Goal: Information Seeking & Learning: Learn about a topic

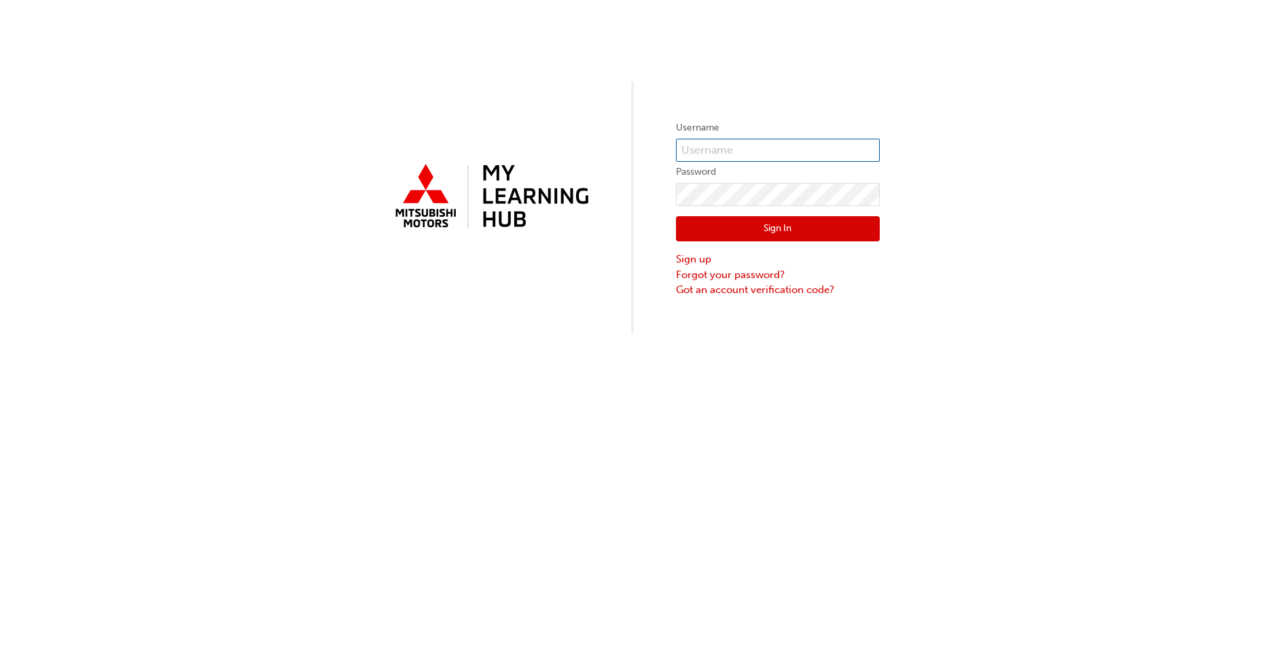
type input "[EMAIL_ADDRESS][PERSON_NAME][DOMAIN_NAME]"
click at [745, 231] on button "Sign In" at bounding box center [778, 229] width 204 height 26
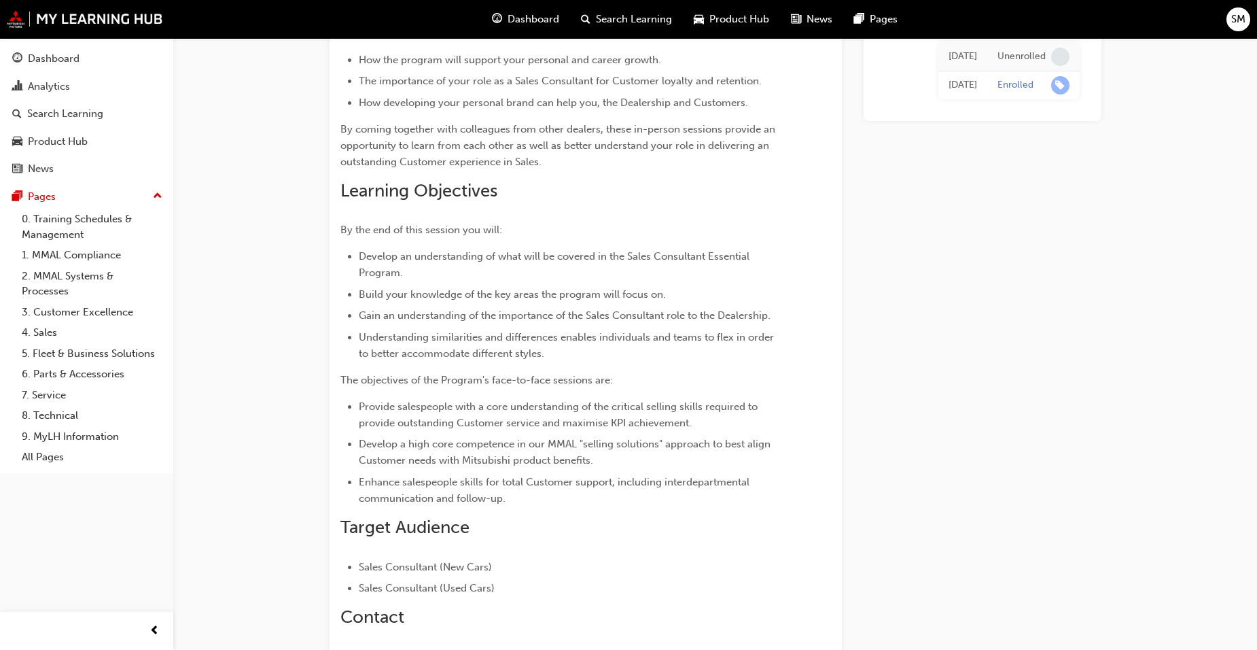
scroll to position [550, 0]
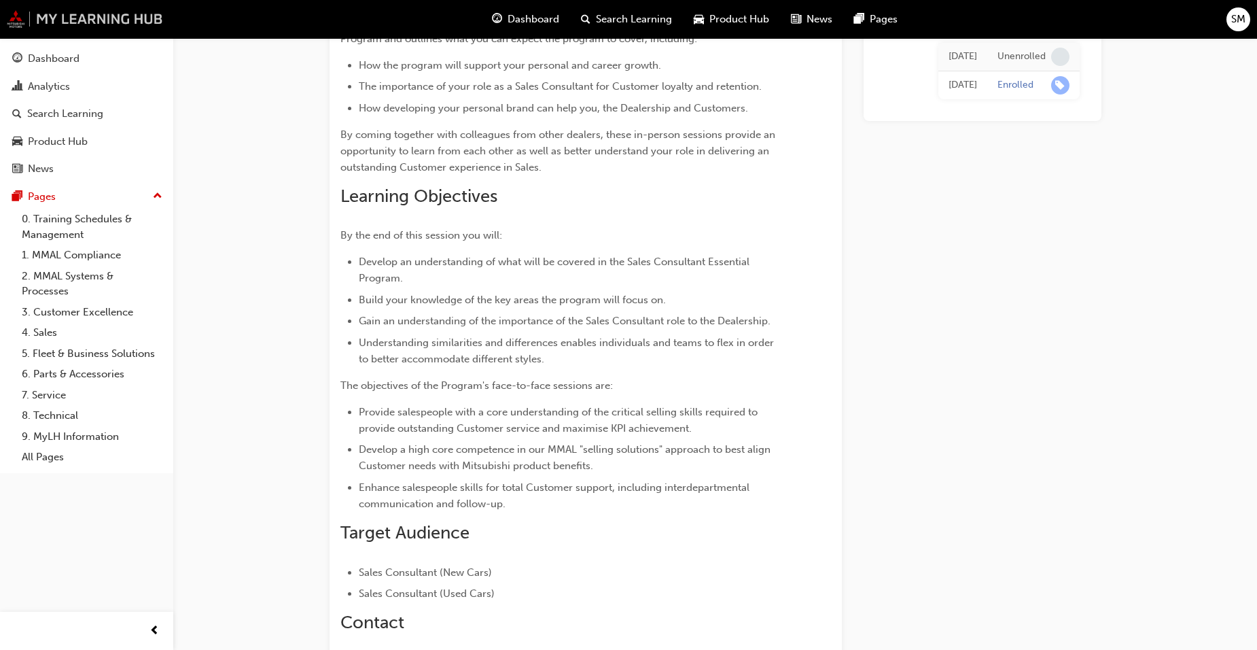
click at [68, 18] on img at bounding box center [85, 19] width 156 height 18
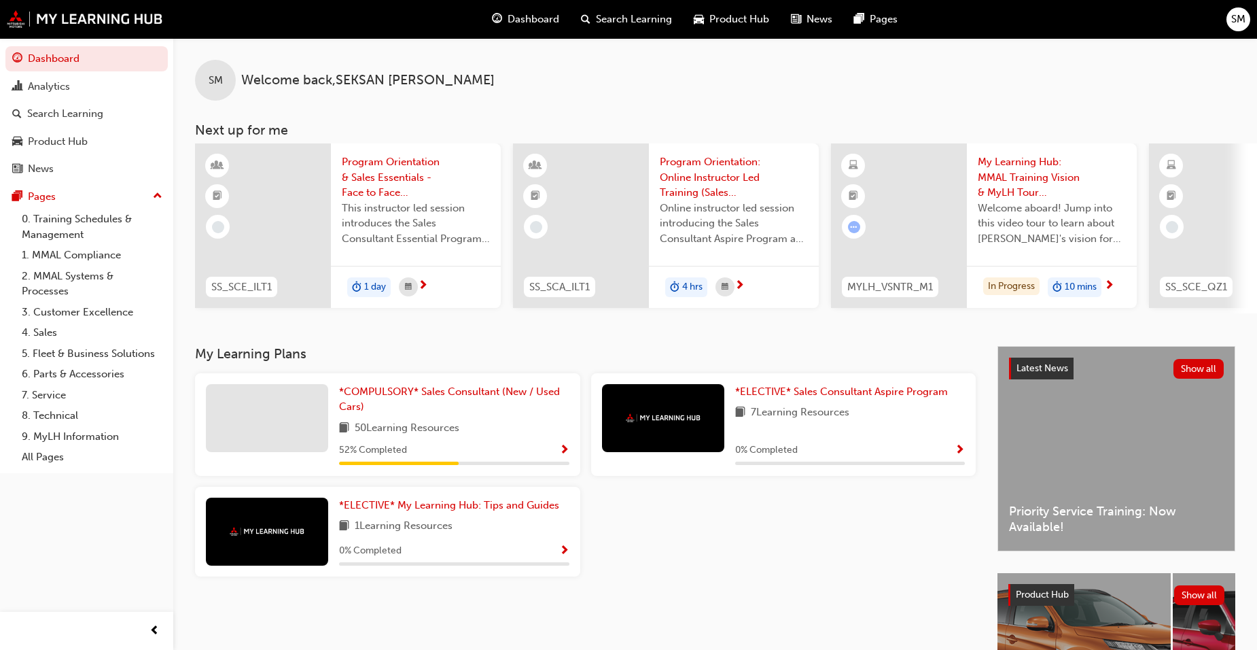
click at [565, 453] on span "Show Progress" at bounding box center [564, 450] width 10 height 12
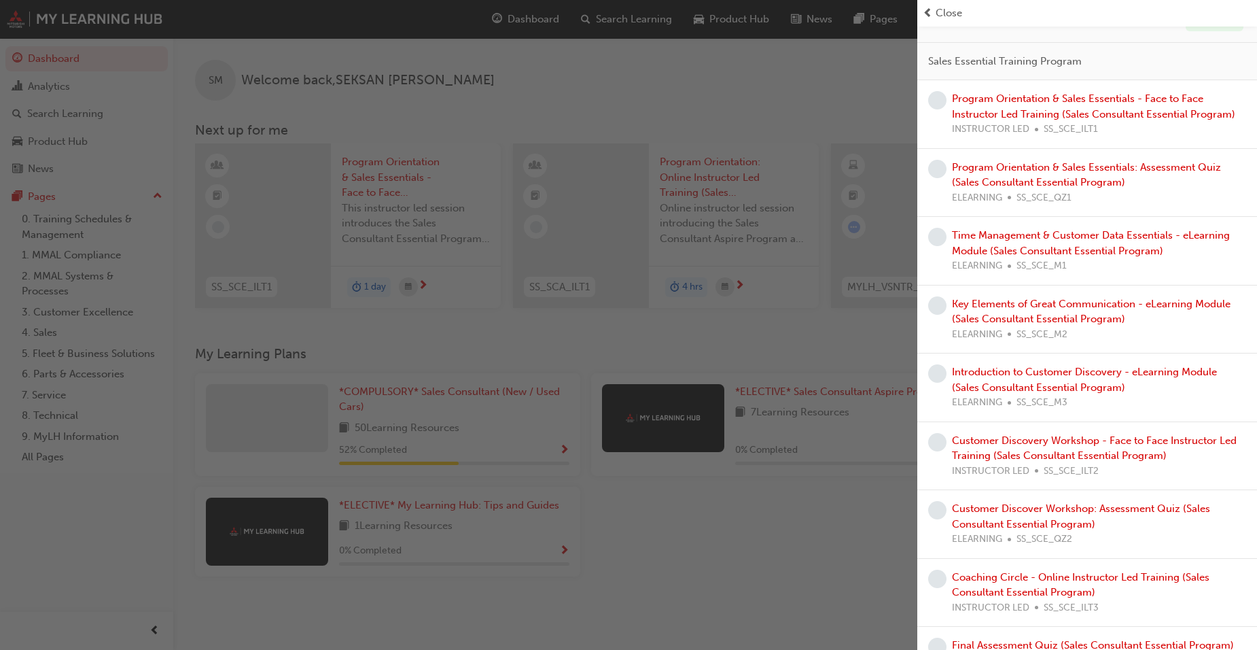
scroll to position [321, 0]
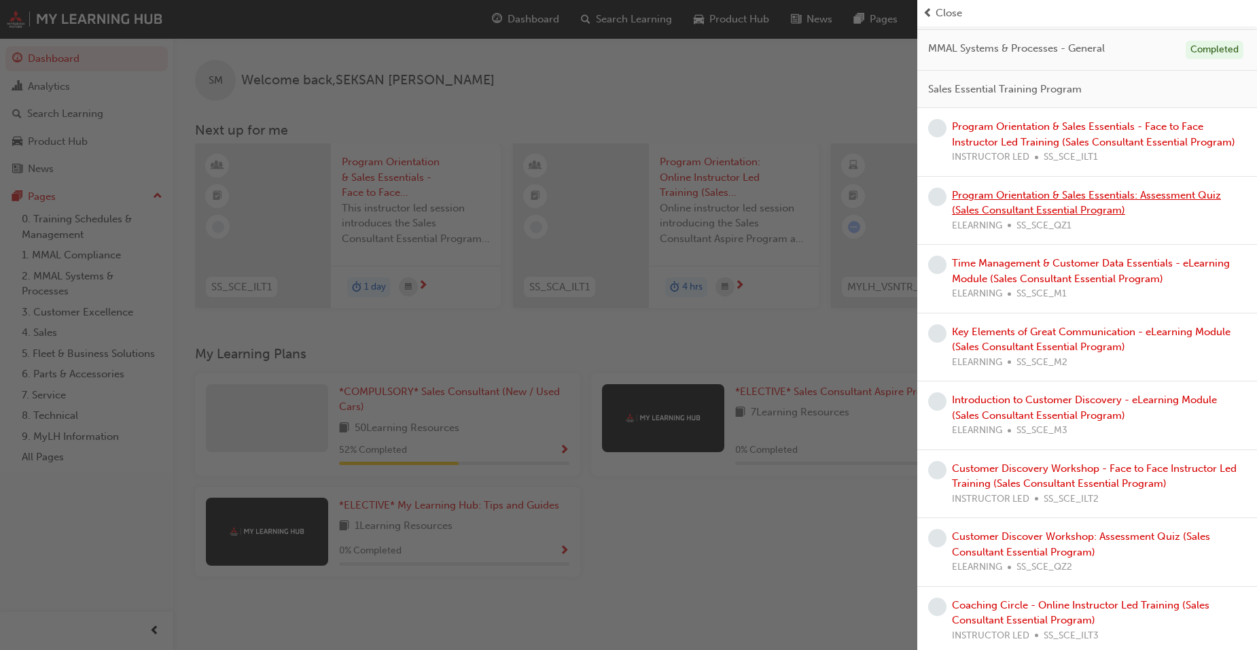
click at [1056, 192] on link "Program Orientation & Sales Essentials: Assessment Quiz (Sales Consultant Essen…" at bounding box center [1086, 203] width 269 height 28
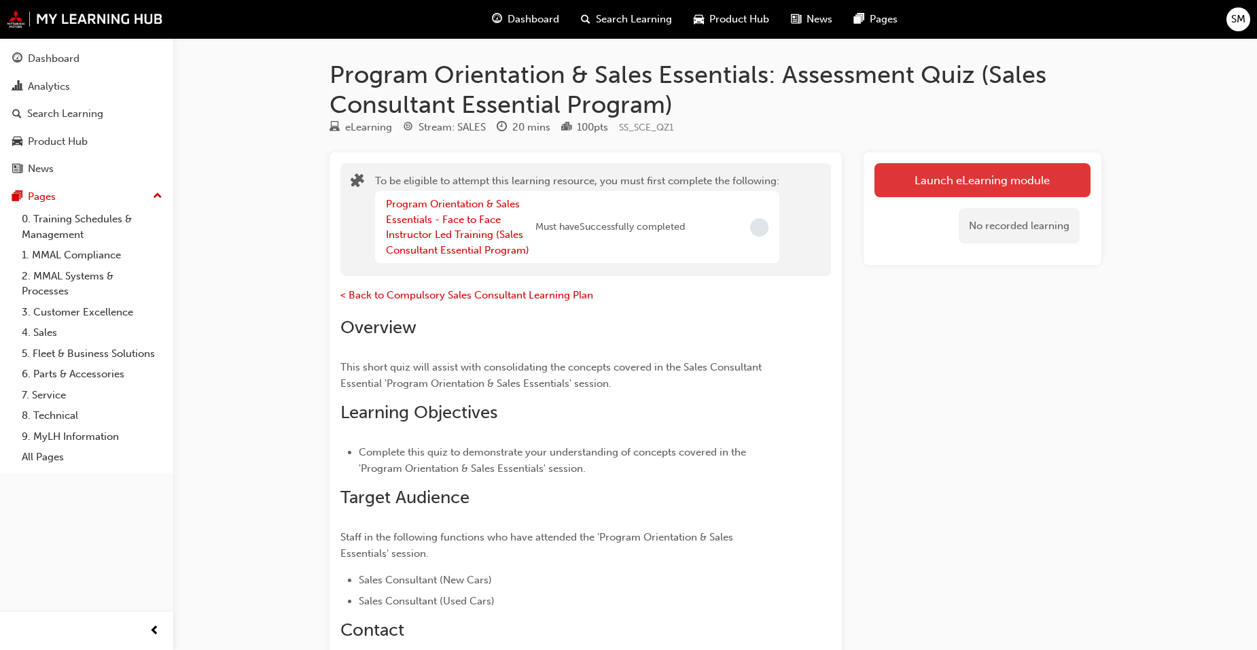
click at [943, 175] on button "Launch eLearning module" at bounding box center [982, 180] width 216 height 34
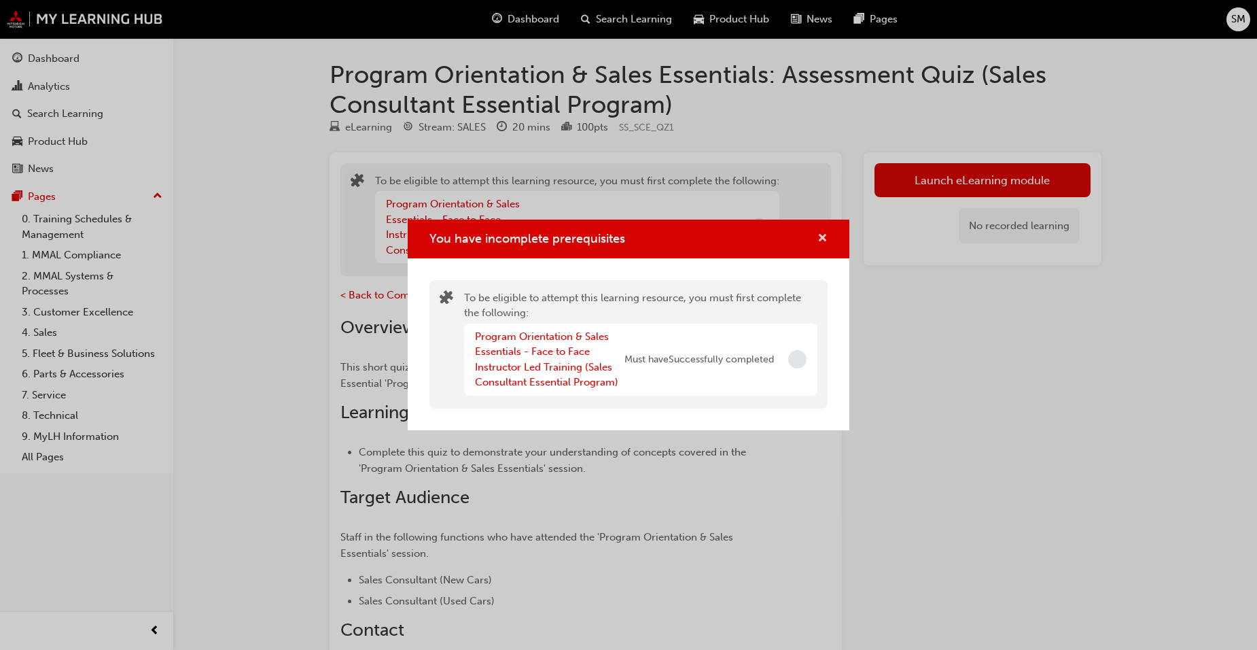
click at [822, 234] on span "cross-icon" at bounding box center [822, 239] width 10 height 12
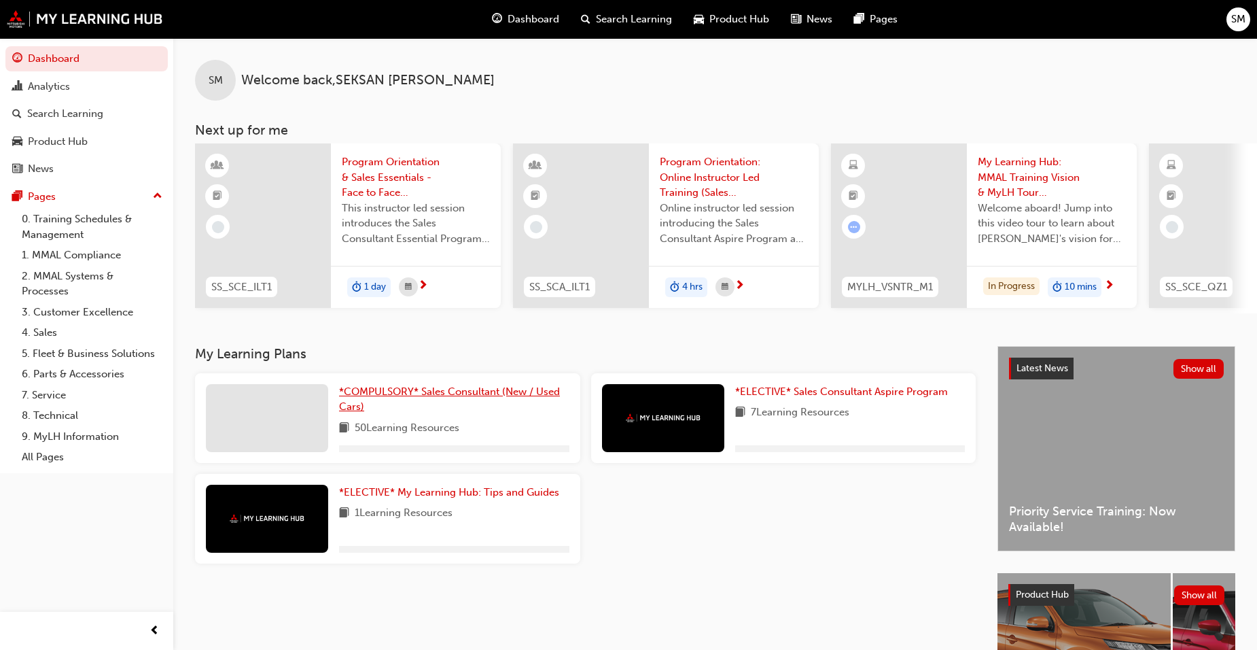
click at [425, 395] on span "*COMPULSORY* Sales Consultant (New / Used Cars)" at bounding box center [449, 399] width 221 height 28
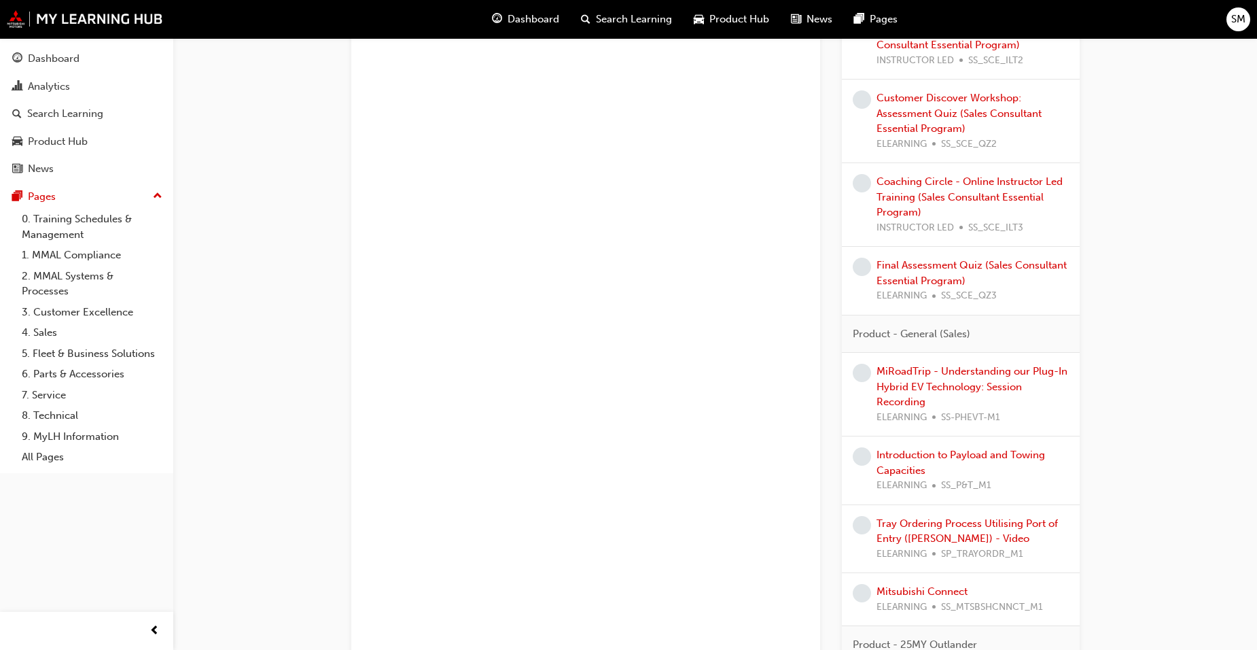
scroll to position [1019, 0]
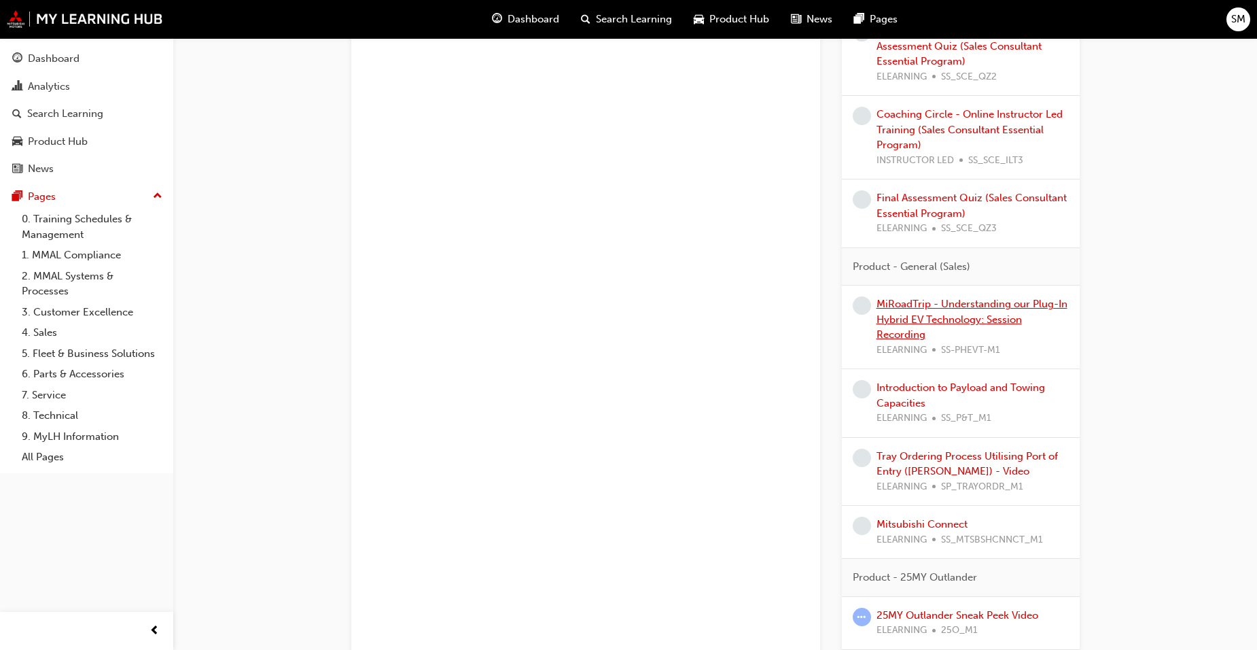
click at [999, 321] on link "MiRoadTrip - Understanding our Plug-In Hybrid EV Technology: Session Recording" at bounding box center [971, 319] width 191 height 43
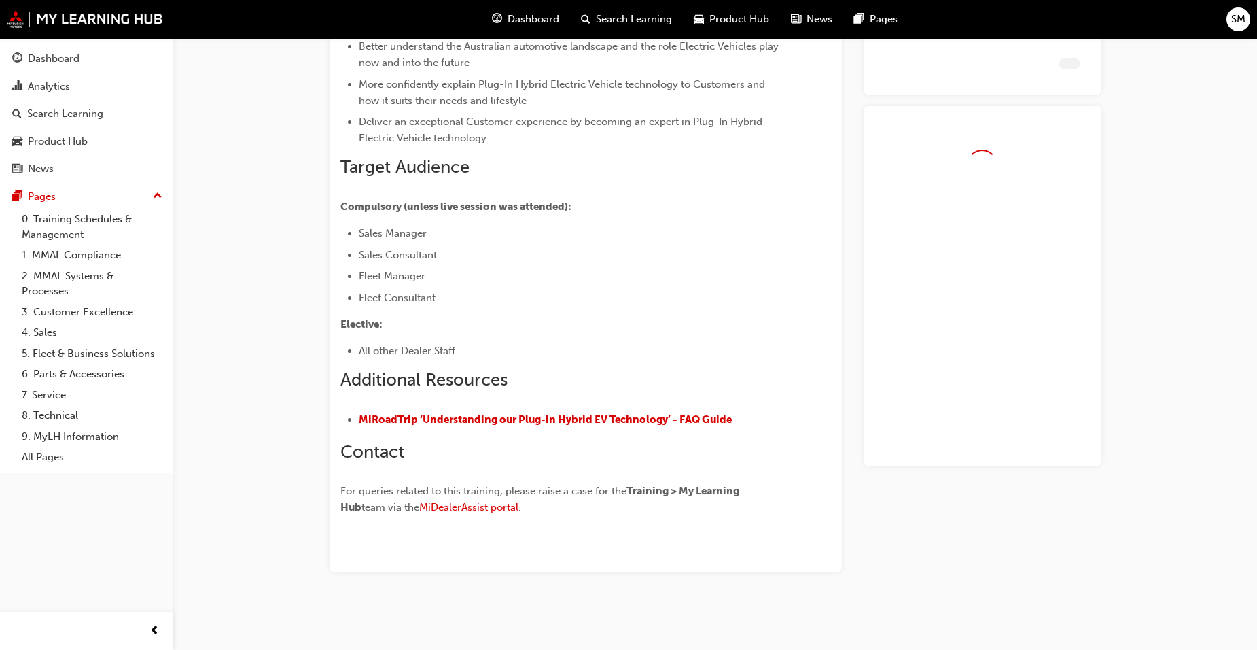
scroll to position [332, 0]
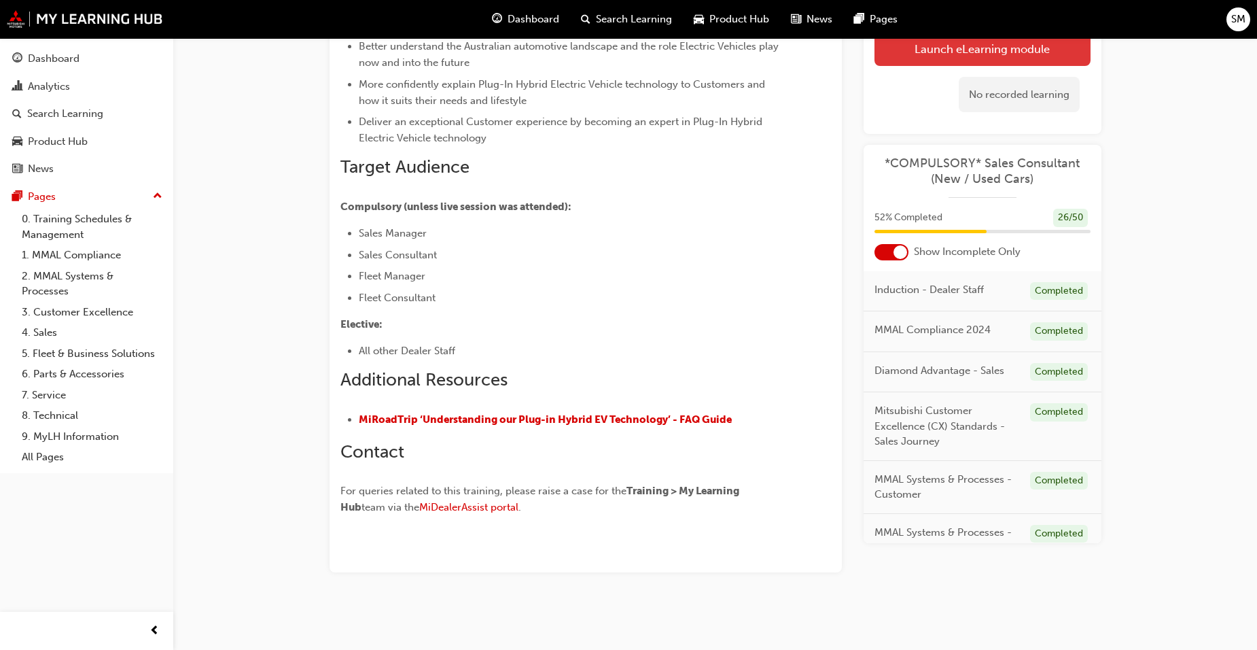
click at [940, 58] on link "Launch eLearning module" at bounding box center [982, 48] width 216 height 34
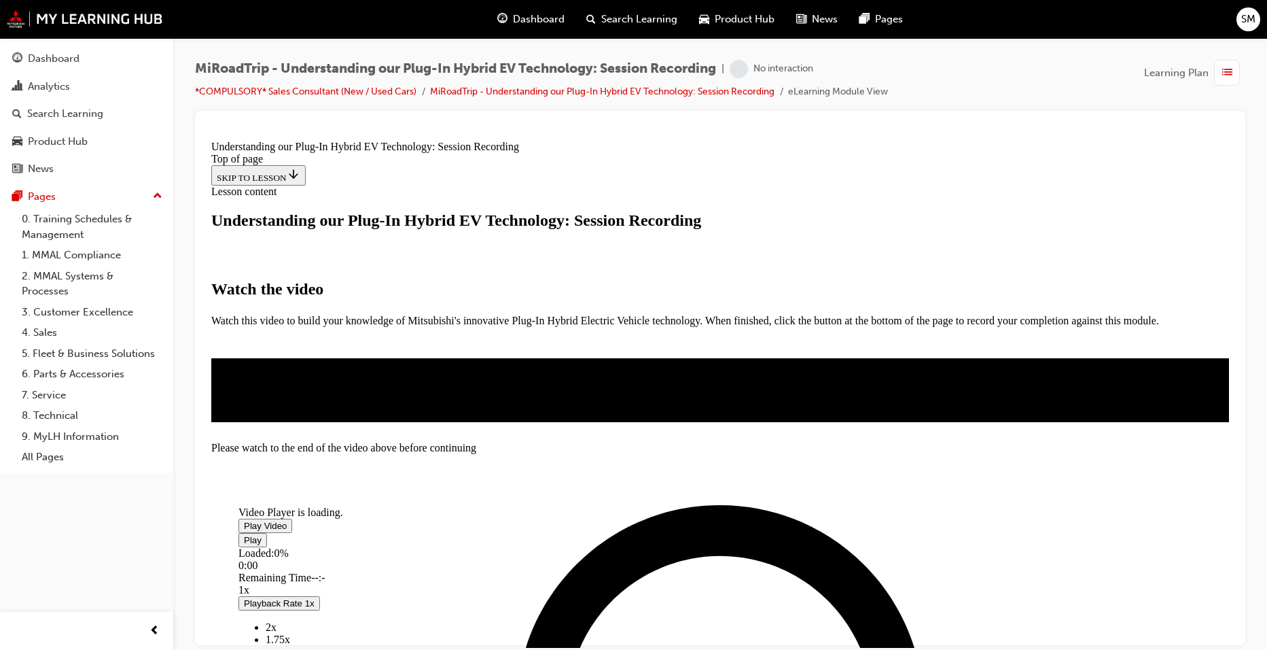
scroll to position [204, 0]
click at [244, 520] on span "Video player" at bounding box center [244, 525] width 0 height 10
click at [442, 389] on video "Video player" at bounding box center [340, 440] width 204 height 102
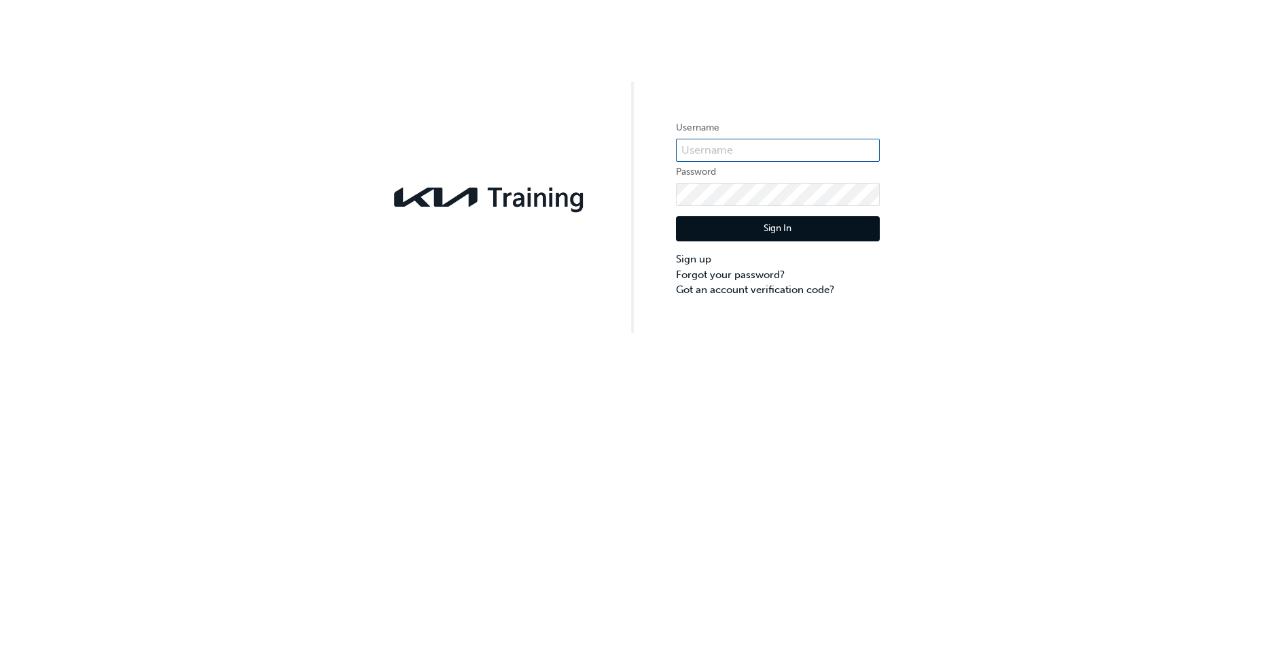
type input "KAU80873C8"
click at [747, 218] on button "Sign In" at bounding box center [778, 229] width 204 height 26
